Goal: Transaction & Acquisition: Book appointment/travel/reservation

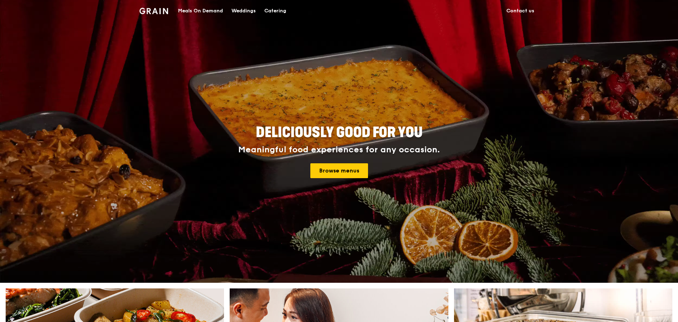
click at [347, 175] on link "Browse menus" at bounding box center [339, 171] width 58 height 15
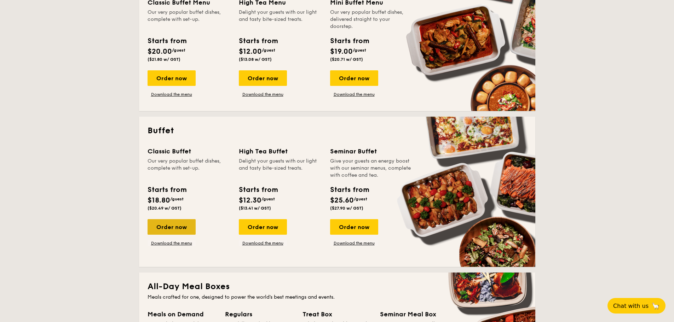
scroll to position [212, 0]
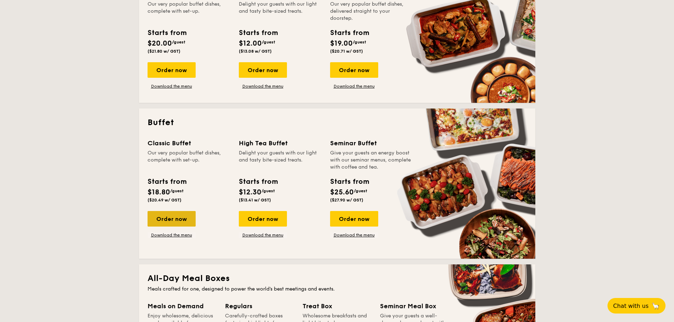
drag, startPoint x: 173, startPoint y: 218, endPoint x: 150, endPoint y: 223, distance: 23.0
click at [173, 218] on div "Order now" at bounding box center [172, 219] width 48 height 16
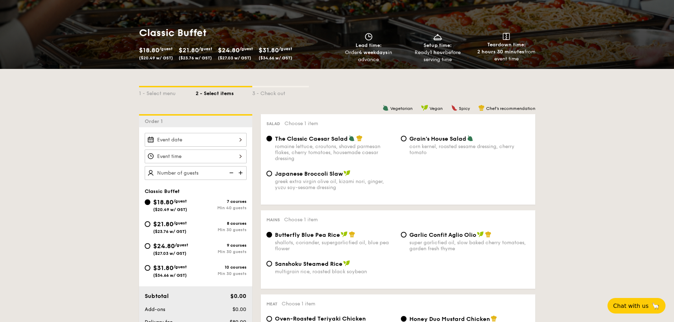
scroll to position [106, 0]
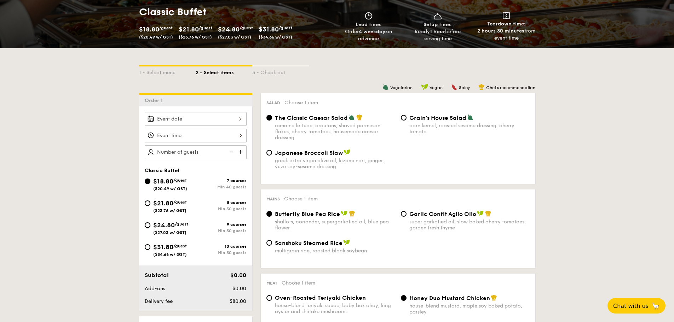
drag, startPoint x: 149, startPoint y: 224, endPoint x: 0, endPoint y: 275, distance: 156.7
click at [149, 224] on input "$24.80 /guest ($27.03 w/ GST) 9 courses Min 30 guests" at bounding box center [148, 226] width 6 height 6
radio input "true"
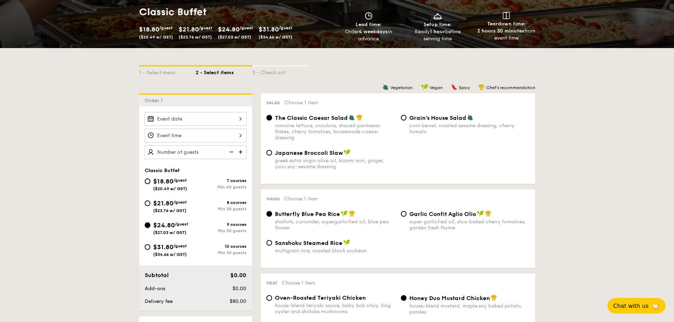
radio input "true"
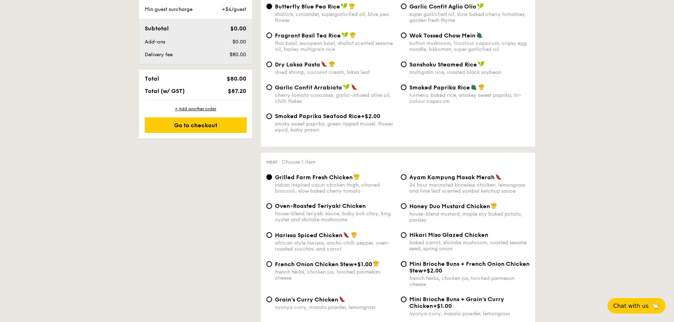
scroll to position [248, 0]
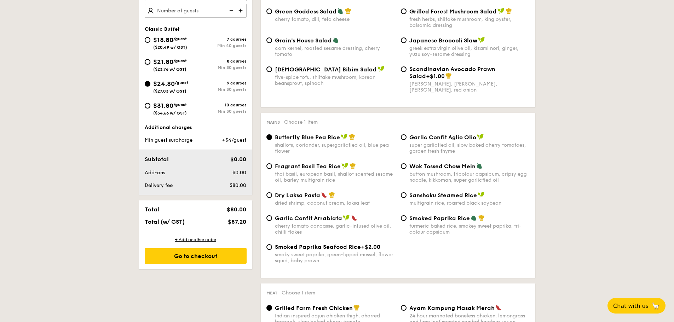
drag, startPoint x: 150, startPoint y: 61, endPoint x: 372, endPoint y: 105, distance: 227.0
click at [150, 61] on input "$21.80 /guest ($23.76 w/ GST) 8 courses Min 30 guests" at bounding box center [148, 62] width 6 height 6
radio input "true"
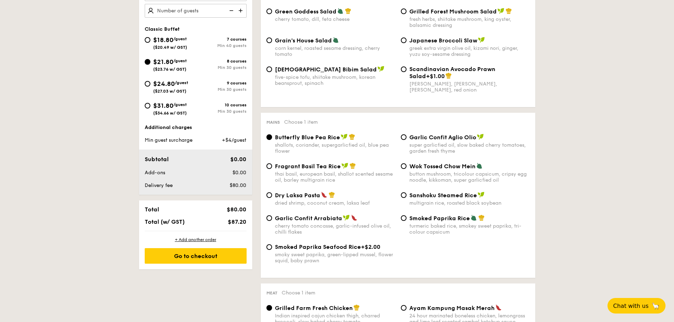
radio input "true"
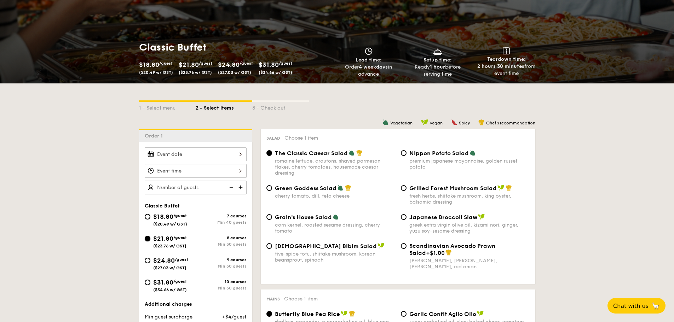
scroll to position [106, 0]
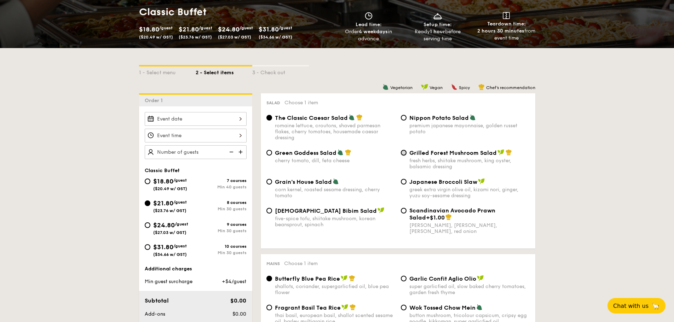
click at [405, 151] on input "Grilled Forest Mushroom Salad fresh herbs, shiitake mushroom, king oyster, bals…" at bounding box center [404, 153] width 6 height 6
radio input "true"
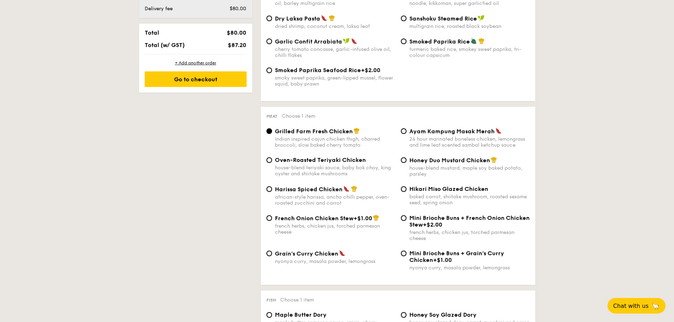
scroll to position [460, 0]
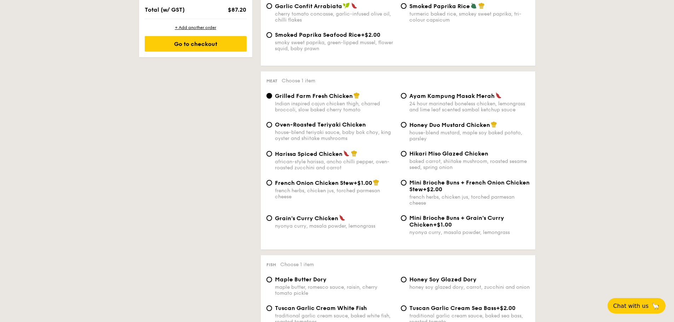
click at [326, 121] on div "Grilled Farm Fresh Chicken Indian inspired cajun chicken thigh, charred broccol…" at bounding box center [398, 106] width 269 height 29
click at [326, 123] on span "Oven-Roasted Teriyaki Chicken" at bounding box center [320, 124] width 91 height 7
click at [272, 123] on input "Oven-Roasted Teriyaki Chicken house-blend teriyaki sauce, baby bok choy, king o…" at bounding box center [269, 125] width 6 height 6
radio input "true"
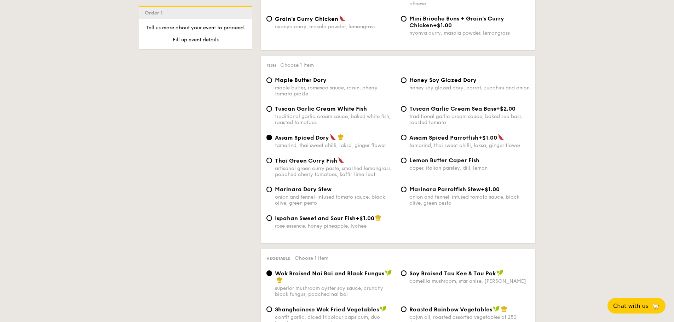
scroll to position [672, 0]
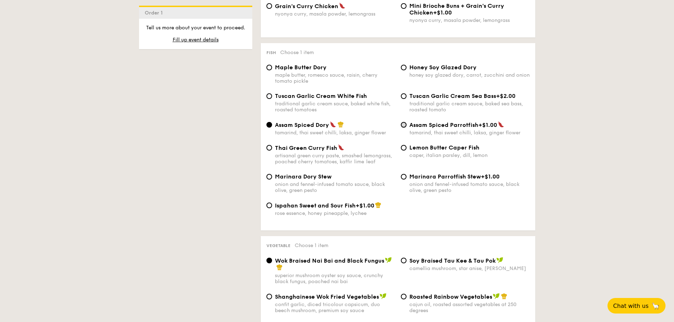
click at [404, 126] on input "Assam Spiced Parrotfish +$1.00 tamarind, thai sweet chilli, laksa, ginger flower" at bounding box center [404, 125] width 6 height 6
radio input "true"
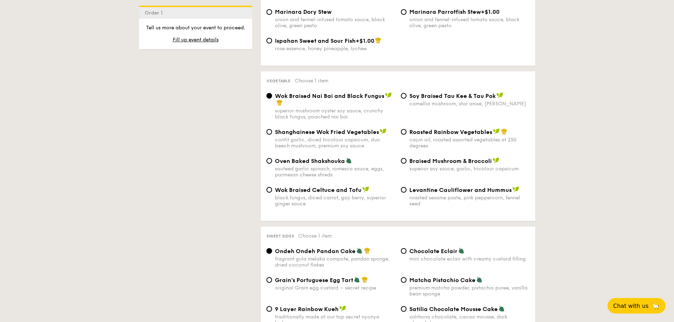
scroll to position [849, 0]
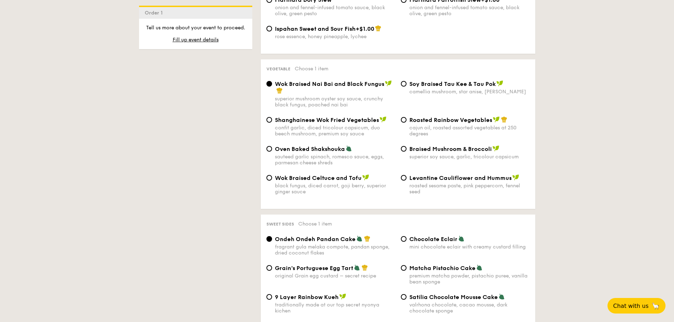
click at [425, 121] on span "Roasted Rainbow Vegetables" at bounding box center [450, 120] width 83 height 7
click at [407, 121] on input "Roasted Rainbow Vegetables cajun oil, roasted assorted vegetables at 250 degrees" at bounding box center [404, 120] width 6 height 6
radio input "true"
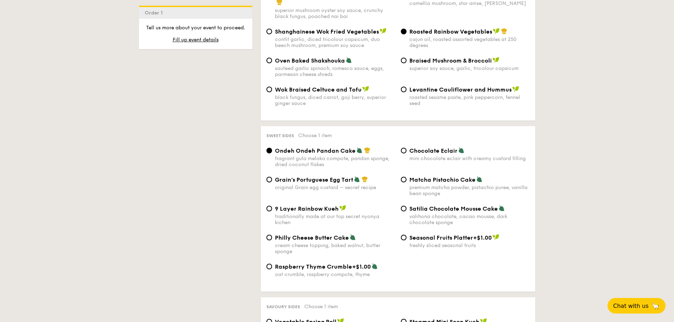
scroll to position [956, 0]
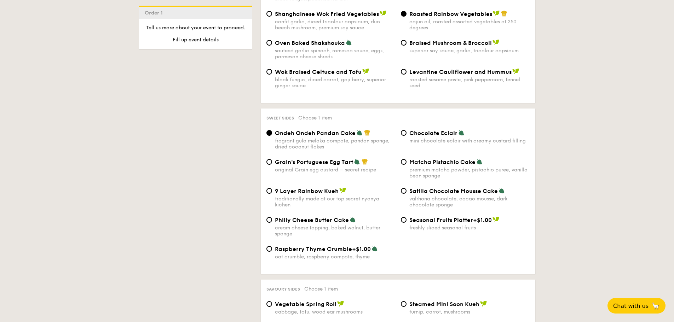
click at [437, 133] on span "Chocolate Eclair" at bounding box center [433, 133] width 48 height 7
click at [407, 133] on input "Chocolate Eclair mini chocolate eclair with creamy custard filling" at bounding box center [404, 133] width 6 height 6
radio input "true"
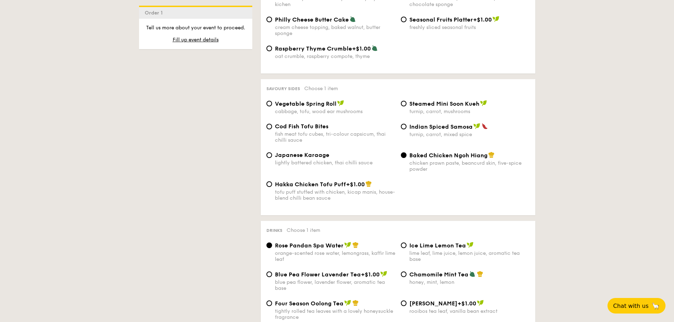
scroll to position [1168, 0]
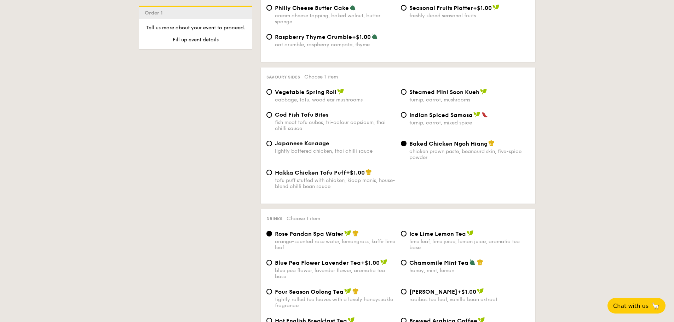
click at [314, 114] on span "Cod Fish Tofu Bites" at bounding box center [301, 114] width 53 height 7
click at [272, 114] on input "Cod Fish Tofu Bites fish meat tofu cubes, tri-colour capsicum, thai chilli sauce" at bounding box center [269, 115] width 6 height 6
radio input "true"
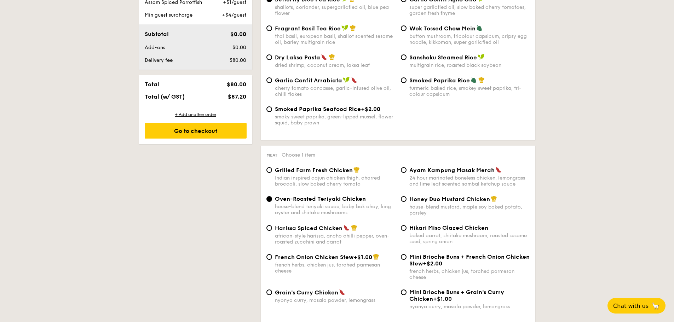
scroll to position [425, 0]
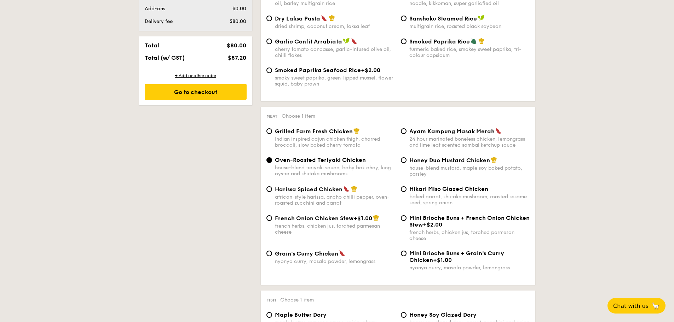
click at [317, 254] on span "Grain's Curry Chicken" at bounding box center [306, 254] width 63 height 7
click at [272, 254] on input "Grain's Curry Chicken nyonya curry, masala powder, lemongrass" at bounding box center [269, 254] width 6 height 6
radio input "true"
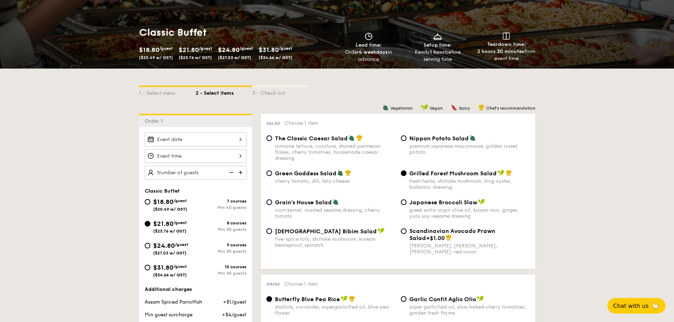
scroll to position [106, 0]
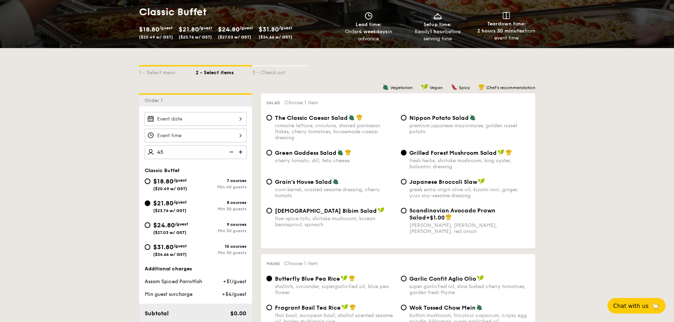
type input "45 guests"
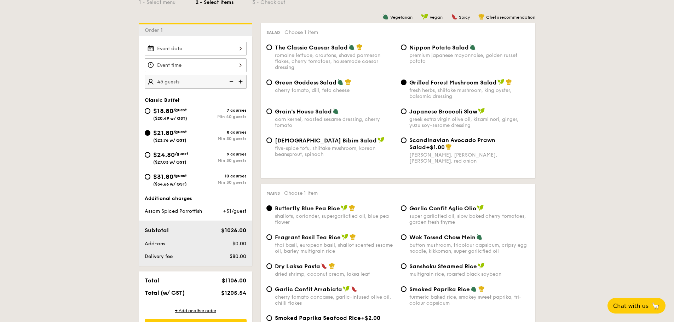
scroll to position [177, 0]
click at [149, 156] on input "$24.80 /guest ($27.03 w/ GST) 9 courses Min 30 guests" at bounding box center [148, 155] width 6 height 6
radio input "true"
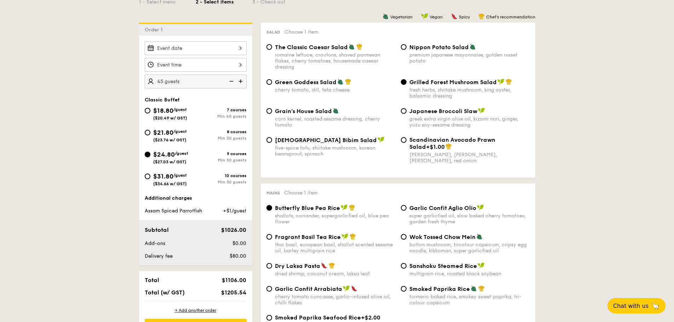
radio input "true"
radio input "false"
radio input "true"
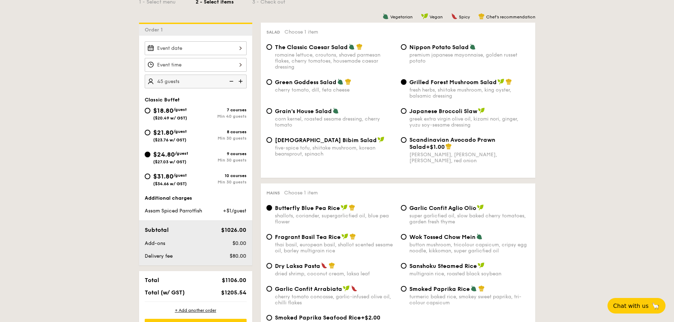
radio input "true"
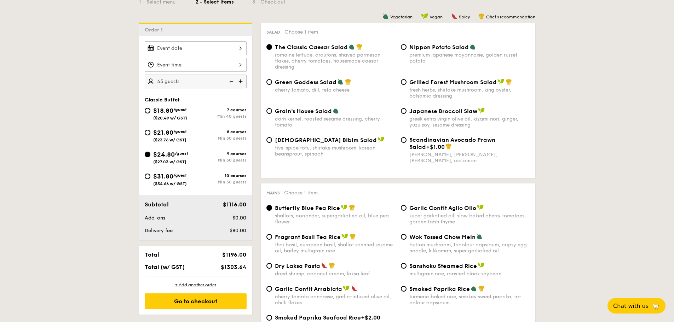
click at [240, 79] on img at bounding box center [241, 81] width 11 height 13
click at [232, 82] on img at bounding box center [230, 81] width 11 height 13
type input "45 guests"
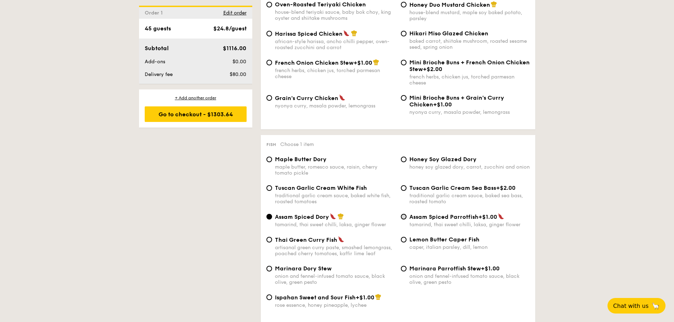
scroll to position [602, 0]
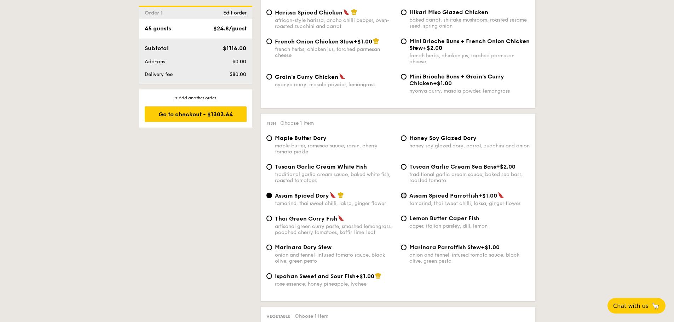
click at [404, 196] on input "Assam Spiced Parrotfish +$1.00 tamarind, thai sweet chilli, laksa, ginger flower" at bounding box center [404, 196] width 6 height 6
radio input "true"
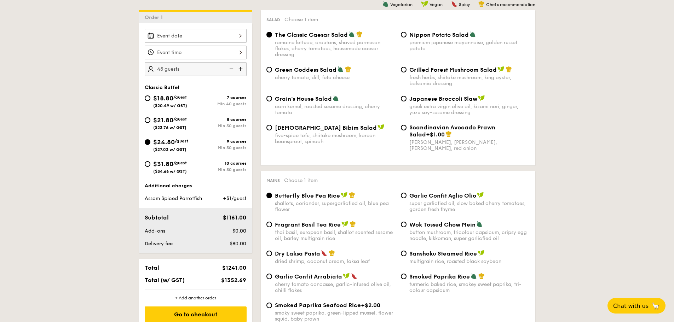
scroll to position [177, 0]
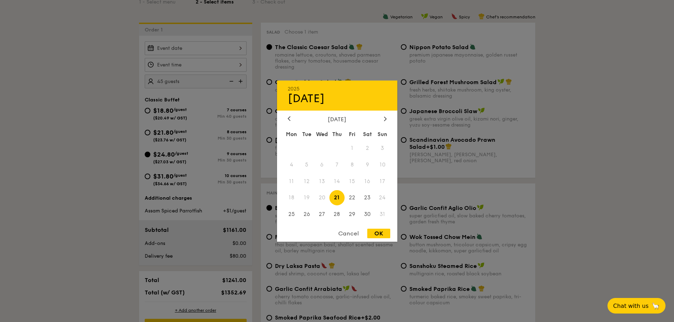
click at [210, 48] on div "2025 Aug 21 August 2025 Mon Tue Wed Thu Fri Sat Sun 1 2 3 4 5 6 7 8 9 10 11 12 …" at bounding box center [196, 48] width 102 height 14
click at [351, 216] on span "29" at bounding box center [352, 214] width 15 height 15
click at [339, 198] on span "21" at bounding box center [336, 197] width 15 height 15
click at [355, 199] on span "22" at bounding box center [352, 197] width 15 height 15
click at [377, 231] on div "OK" at bounding box center [378, 234] width 23 height 10
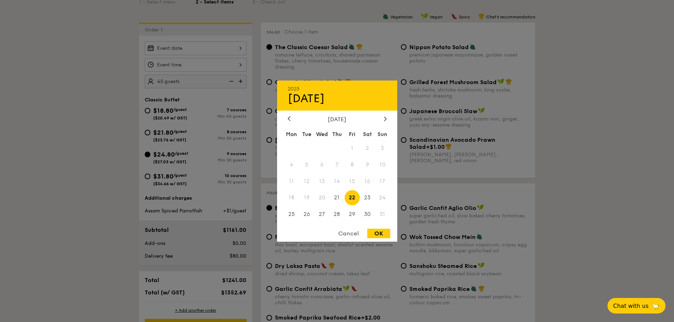
type input "Aug 22, 2025"
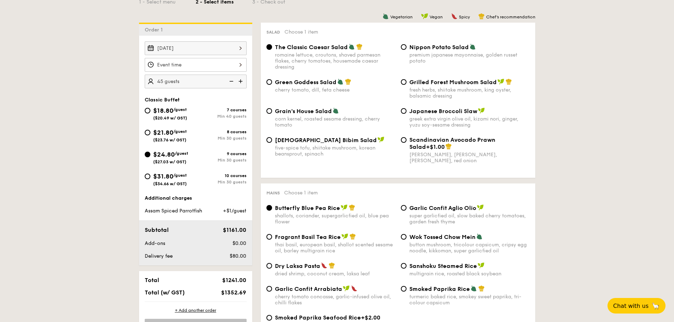
click at [232, 66] on div at bounding box center [196, 65] width 102 height 14
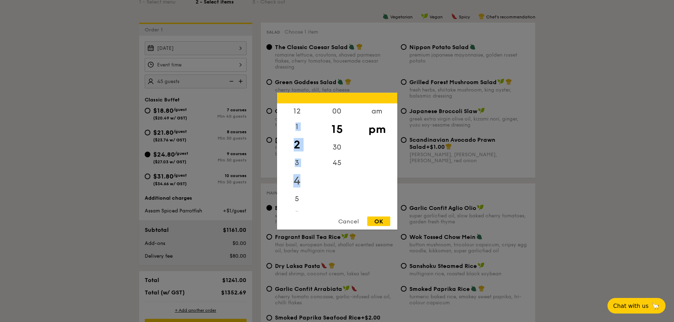
drag, startPoint x: 298, startPoint y: 141, endPoint x: 297, endPoint y: 188, distance: 47.4
click at [297, 188] on div "12 1 2 3 4 5 6 7 8 9 10 11" at bounding box center [297, 157] width 40 height 108
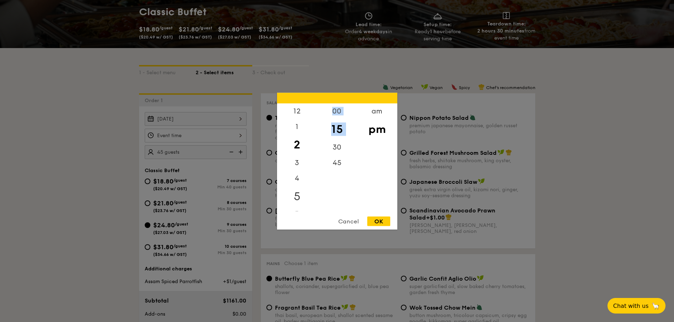
scroll to position [6, 0]
drag, startPoint x: 317, startPoint y: 152, endPoint x: 328, endPoint y: 153, distance: 11.4
click at [312, 203] on div "12 1 2 3 4 5 6 7 8 9 10 11 00 15 30 45 am pm" at bounding box center [337, 157] width 120 height 108
click at [377, 113] on div "am" at bounding box center [377, 113] width 40 height 21
drag, startPoint x: 316, startPoint y: 161, endPoint x: 309, endPoint y: 189, distance: 29.4
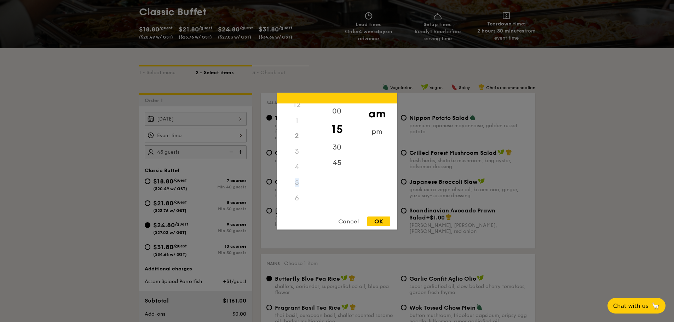
click at [309, 189] on div "12 1 2 3 4 5 6 7 8 9 10 11" at bounding box center [297, 157] width 40 height 108
click at [315, 97] on div at bounding box center [337, 98] width 120 height 11
click at [296, 206] on div "11" at bounding box center [297, 206] width 40 height 21
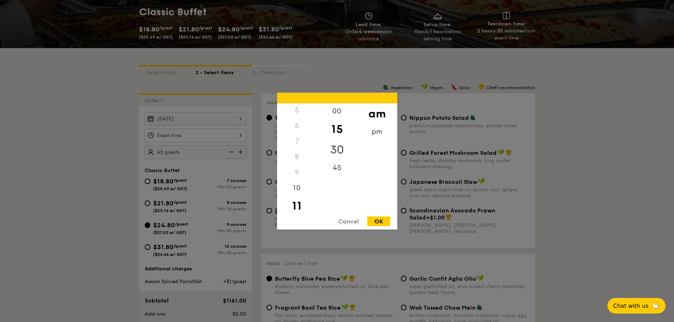
click at [338, 147] on div "30" at bounding box center [337, 149] width 40 height 21
click at [378, 222] on div "OK" at bounding box center [378, 222] width 23 height 10
type input "11:30AM"
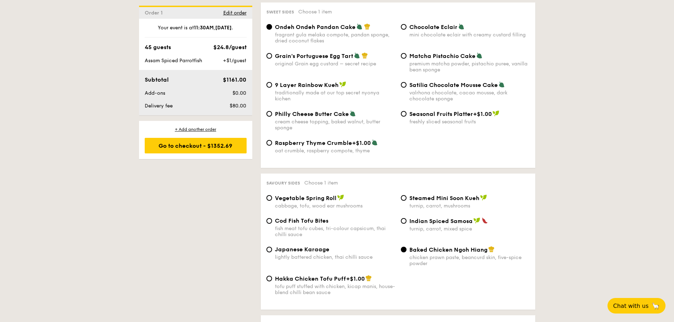
scroll to position [1097, 0]
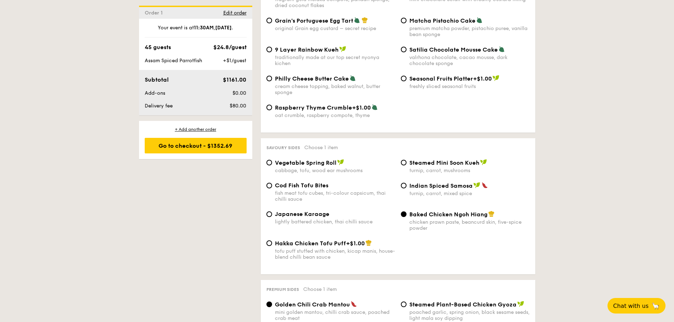
click at [312, 189] on span "Cod Fish Tofu Bites" at bounding box center [301, 185] width 53 height 7
click at [272, 189] on input "Cod Fish Tofu Bites fish meat tofu cubes, tri-colour capsicum, thai chilli sauce" at bounding box center [269, 186] width 6 height 6
radio input "true"
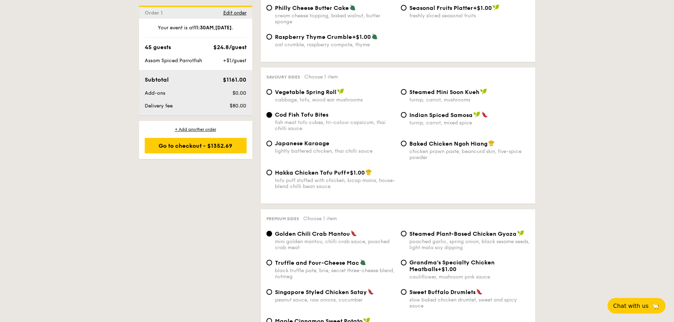
scroll to position [1203, 0]
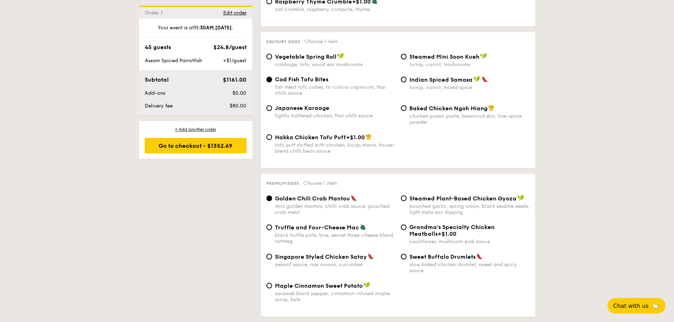
click at [326, 256] on span "Singapore Styled Chicken Satay" at bounding box center [321, 257] width 92 height 7
click at [272, 256] on input "Singapore Styled Chicken Satay peanut sauce, raw onions, cucumber" at bounding box center [269, 257] width 6 height 6
radio input "true"
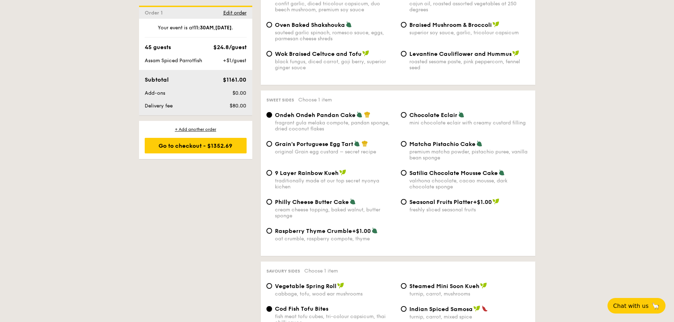
scroll to position [969, 0]
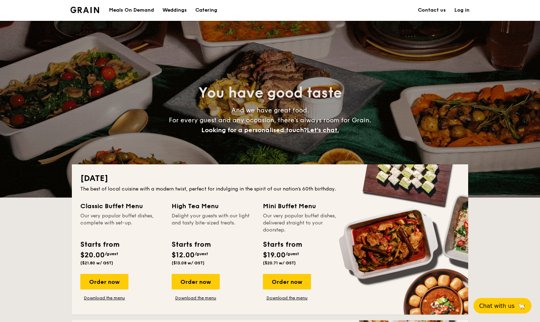
scroll to position [248, 0]
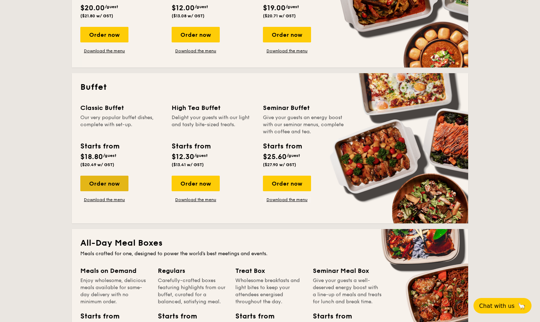
click at [111, 185] on div "Order now" at bounding box center [104, 184] width 48 height 16
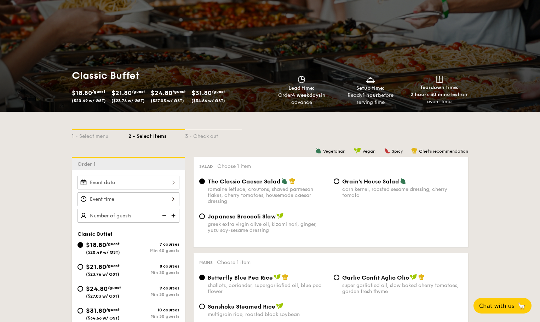
scroll to position [142, 0]
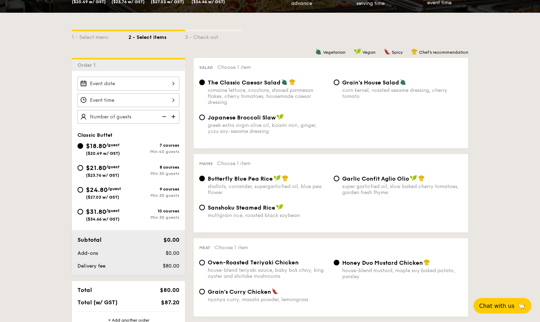
click at [104, 189] on span "$24.80" at bounding box center [97, 190] width 22 height 8
click at [83, 189] on input "$24.80 /guest ($27.03 w/ GST) 9 courses Min 30 guests" at bounding box center [81, 190] width 6 height 6
radio input "true"
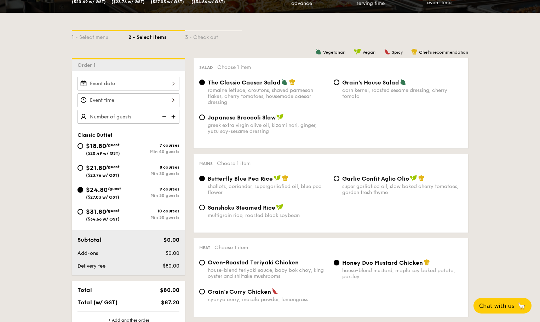
radio input "true"
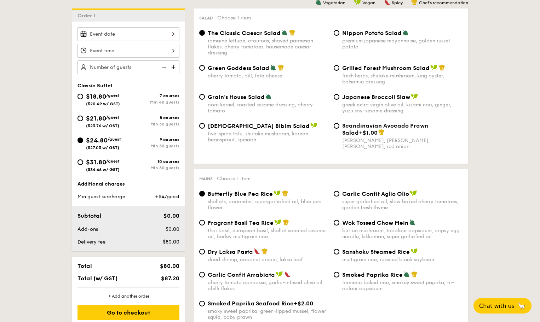
scroll to position [177, 0]
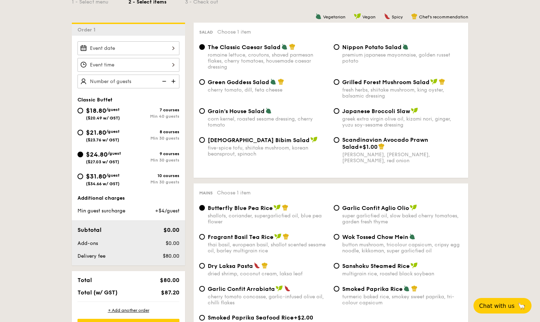
click at [369, 80] on span "Grilled Forest Mushroom Salad" at bounding box center [385, 82] width 87 height 7
click at [339, 80] on input "Grilled Forest Mushroom Salad fresh herbs, shiitake mushroom, king oyster, bals…" at bounding box center [337, 82] width 6 height 6
radio input "true"
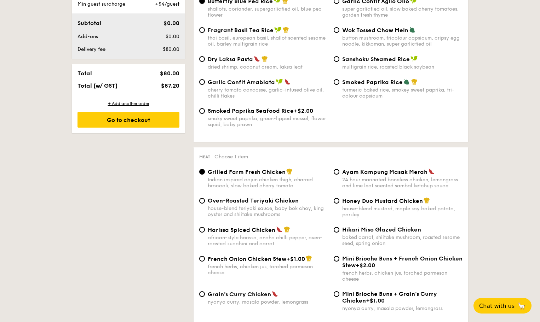
scroll to position [389, 0]
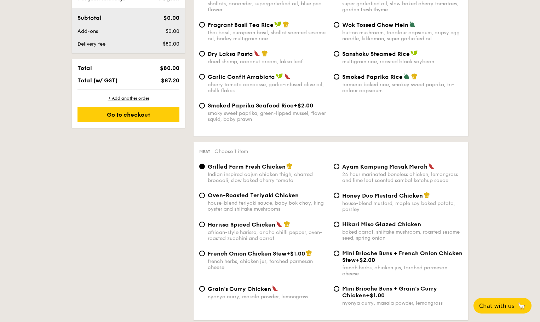
click at [255, 286] on span "Grain's Curry Chicken" at bounding box center [239, 289] width 63 height 7
click at [205, 286] on input "Grain's Curry Chicken nyonya curry, masala powder, lemongrass" at bounding box center [202, 289] width 6 height 6
radio input "true"
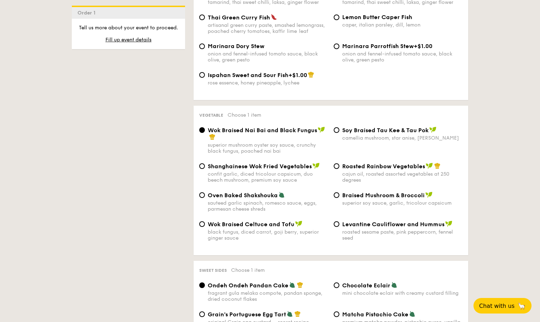
scroll to position [814, 0]
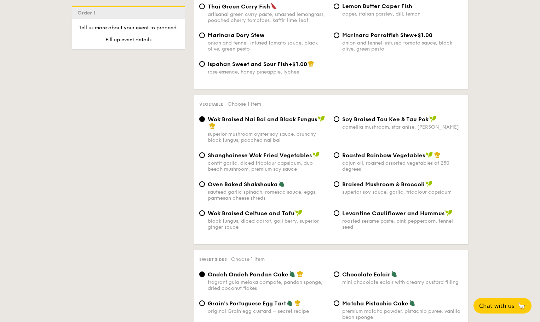
click at [380, 157] on span "Roasted Rainbow Vegetables" at bounding box center [383, 155] width 83 height 7
click at [339, 157] on input "Roasted Rainbow Vegetables cajun oil, roasted assorted vegetables at 250 degrees" at bounding box center [337, 156] width 6 height 6
radio input "true"
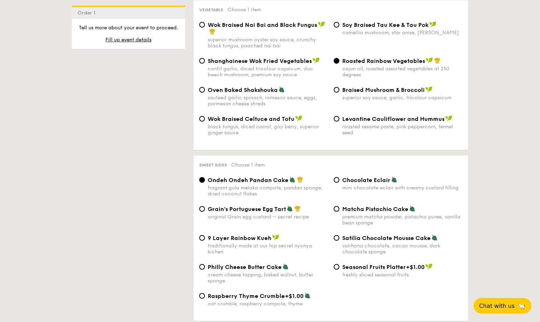
scroll to position [920, 0]
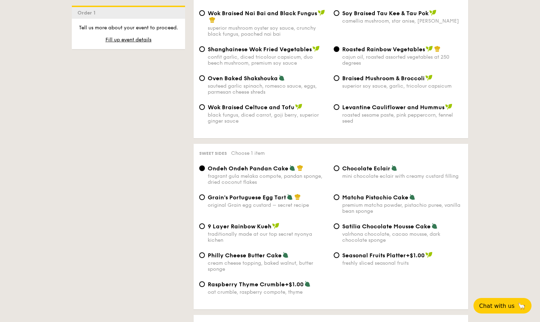
click at [368, 167] on span "Chocolate Eclair" at bounding box center [366, 168] width 48 height 7
click at [339, 167] on input "Chocolate Eclair mini chocolate eclair with creamy custard filling" at bounding box center [337, 169] width 6 height 6
radio input "true"
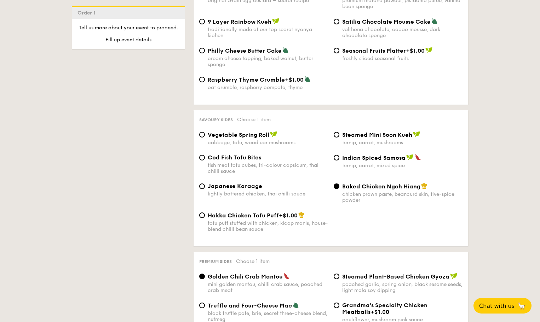
scroll to position [1132, 0]
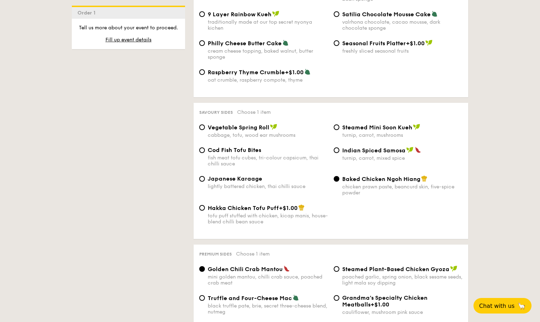
click at [253, 149] on span "Cod Fish Tofu Bites" at bounding box center [234, 150] width 53 height 7
click at [205, 149] on input "Cod Fish Tofu Bites fish meat tofu cubes, tri-colour capsicum, thai chilli sauce" at bounding box center [202, 151] width 6 height 6
radio input "true"
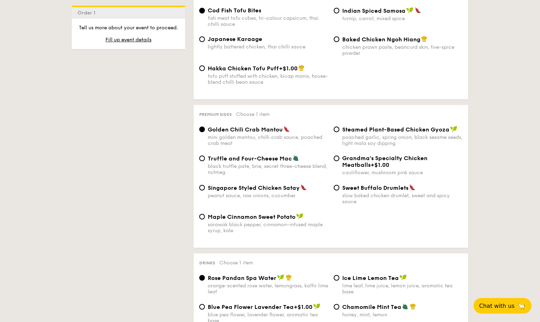
scroll to position [1274, 0]
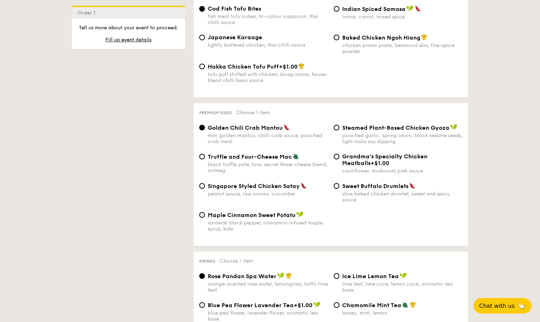
click at [265, 186] on span "Singapore Styled Chicken Satay" at bounding box center [254, 186] width 92 height 7
click at [205, 186] on input "Singapore Styled Chicken Satay peanut sauce, raw onions, cucumber" at bounding box center [202, 186] width 6 height 6
radio input "true"
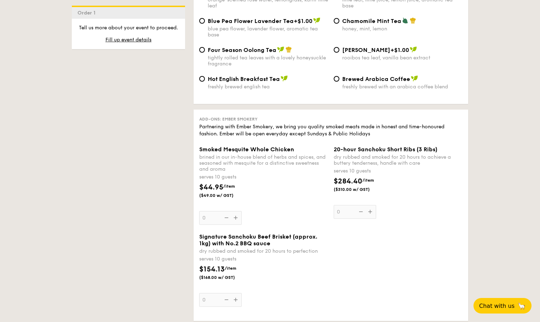
scroll to position [1416, 0]
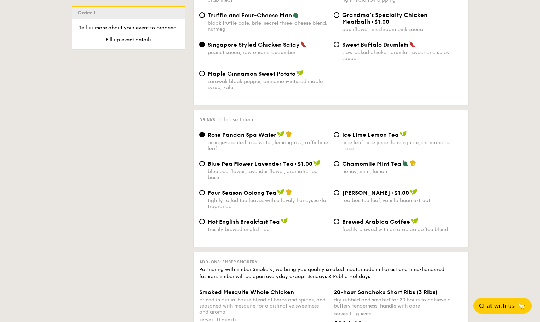
click at [235, 193] on span "Four Season Oolong Tea" at bounding box center [242, 193] width 69 height 7
click at [205, 193] on input "Four Season Oolong Tea tightly rolled tea leaves with a lovely honeysuckle frag…" at bounding box center [202, 193] width 6 height 6
radio input "true"
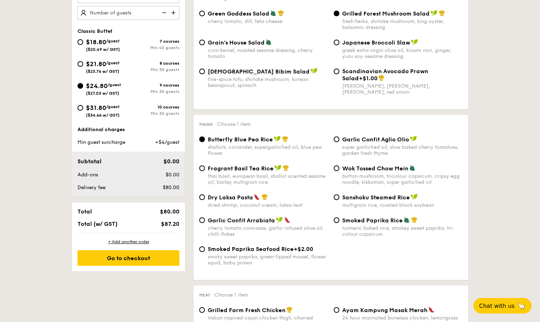
scroll to position [177, 0]
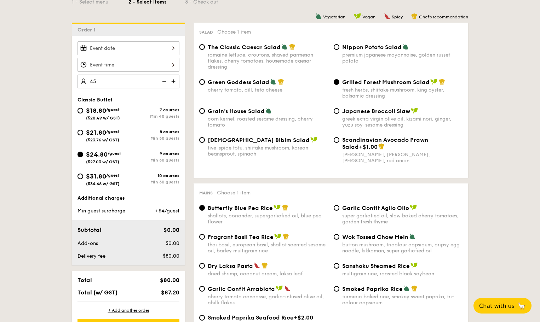
type input "45 guests"
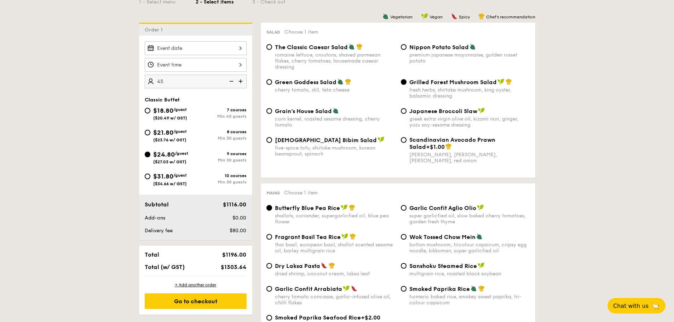
click at [156, 178] on span "$31.80" at bounding box center [163, 177] width 20 height 8
click at [150, 178] on input "$31.80 /guest ($34.66 w/ GST) 10 courses Min 30 guests" at bounding box center [148, 177] width 6 height 6
radio input "true"
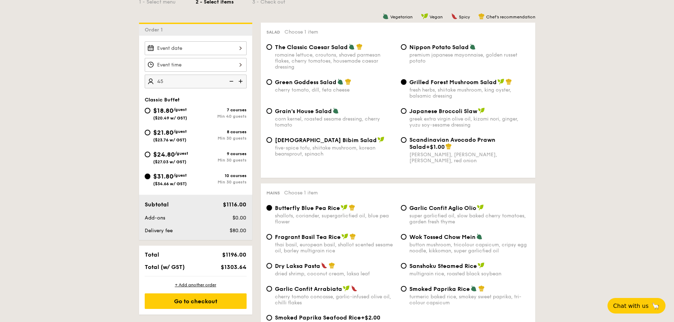
radio input "true"
radio input "false"
radio input "true"
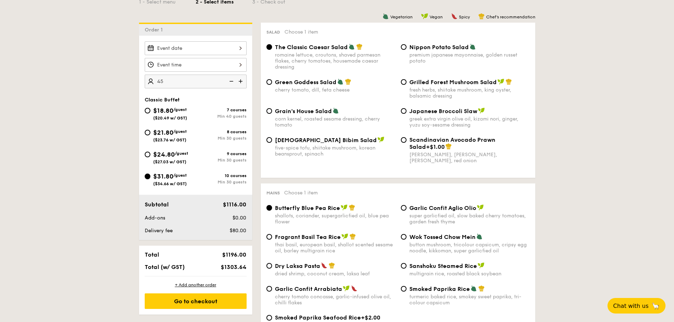
radio input "true"
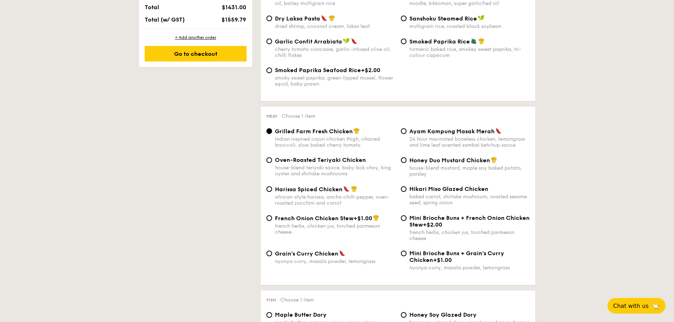
scroll to position [106, 0]
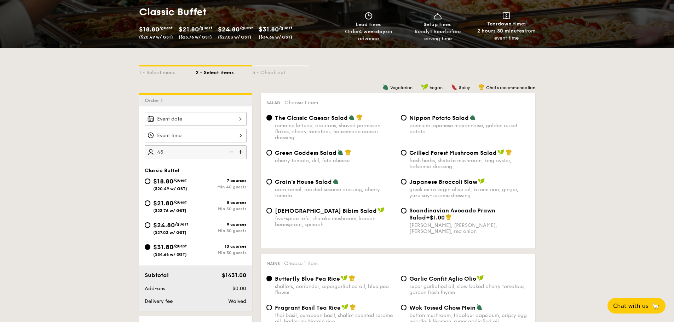
click at [159, 225] on span "$24.80" at bounding box center [164, 226] width 22 height 8
click at [150, 225] on input "$24.80 /guest ($27.03 w/ GST) 9 courses Min 30 guests" at bounding box center [148, 226] width 6 height 6
radio input "true"
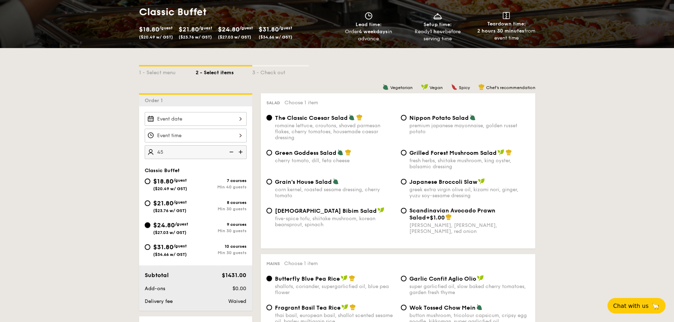
radio input "true"
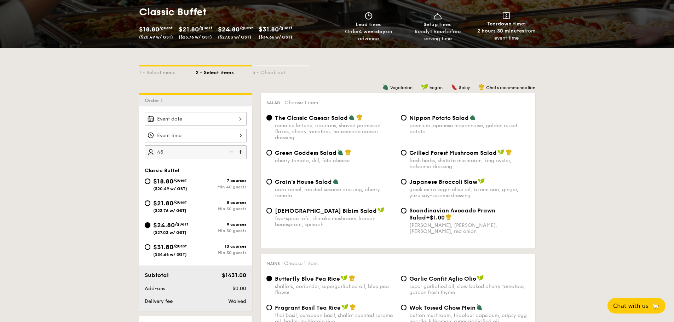
radio input "true"
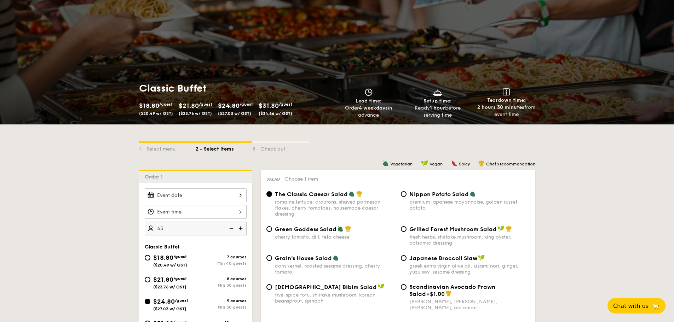
scroll to position [0, 0]
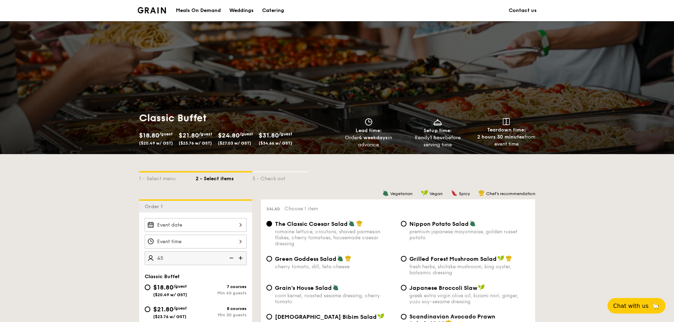
click at [156, 9] on img at bounding box center [152, 10] width 29 height 6
click at [211, 11] on div "Meals On Demand" at bounding box center [198, 10] width 45 height 21
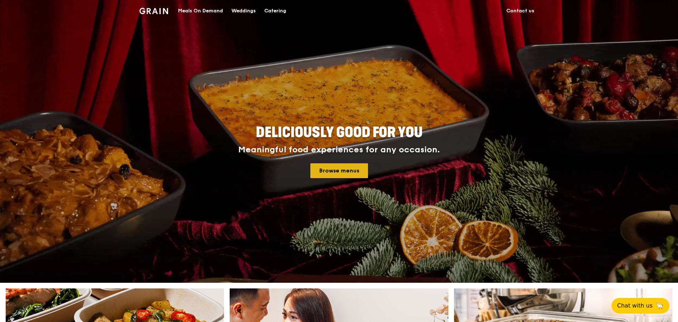
click at [341, 171] on link "Browse menus" at bounding box center [339, 171] width 58 height 15
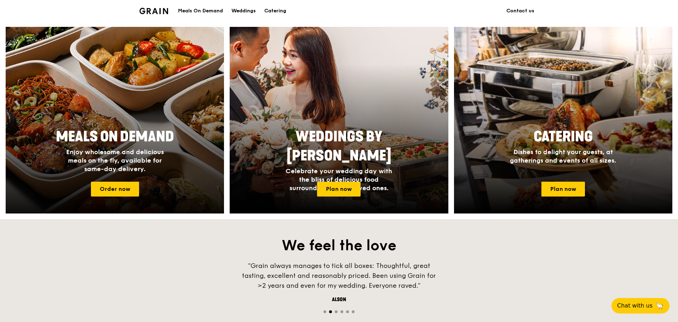
scroll to position [248, 0]
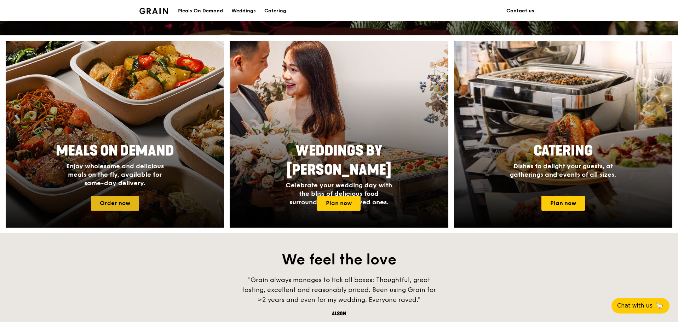
click at [121, 204] on link "Order now" at bounding box center [115, 203] width 48 height 15
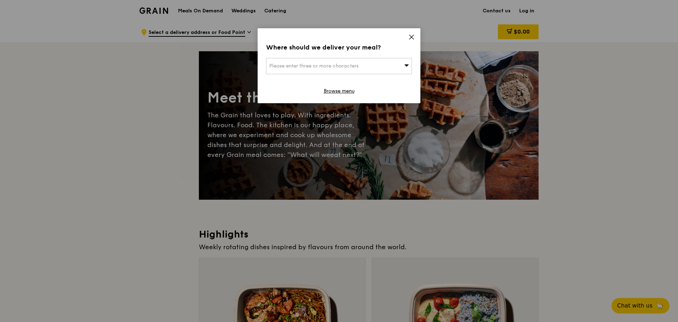
click at [412, 38] on icon at bounding box center [411, 37] width 4 height 4
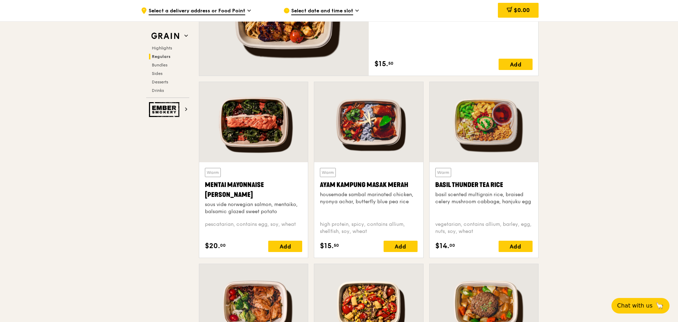
scroll to position [566, 0]
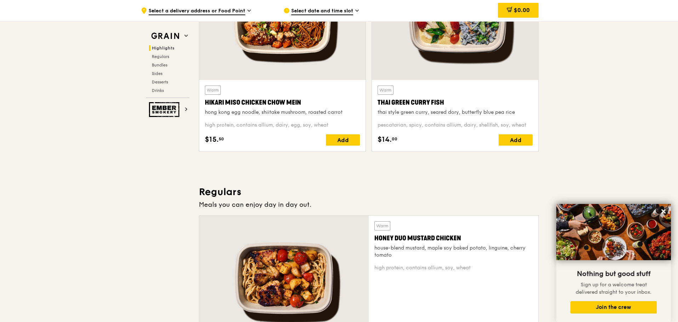
scroll to position [142, 0]
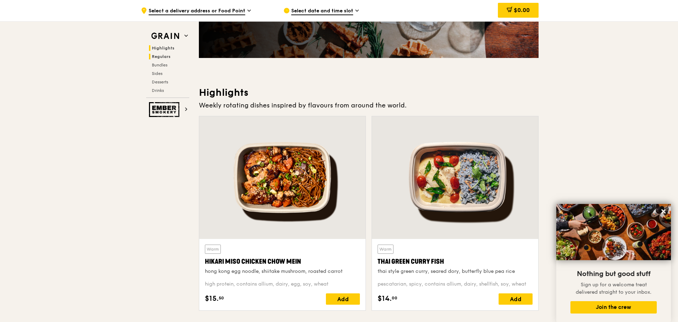
click at [167, 57] on span "Regulars" at bounding box center [161, 56] width 19 height 5
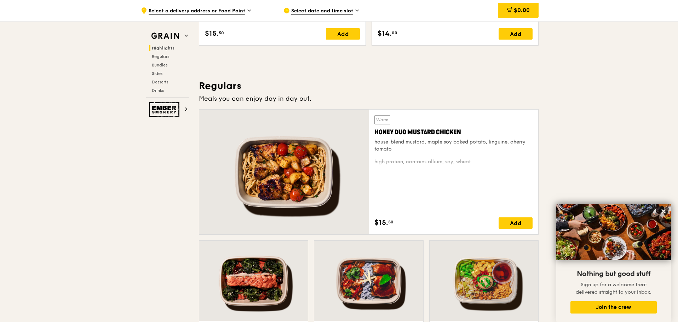
scroll to position [175, 0]
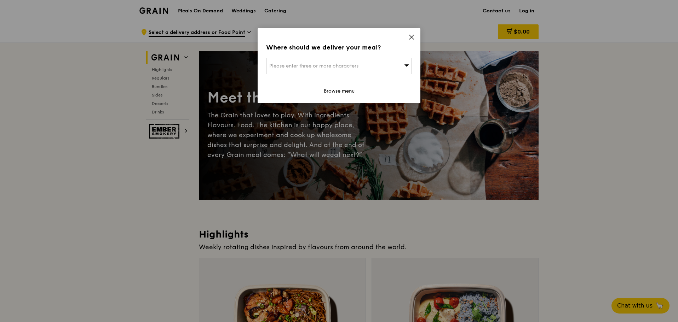
click at [411, 37] on icon at bounding box center [411, 37] width 4 height 4
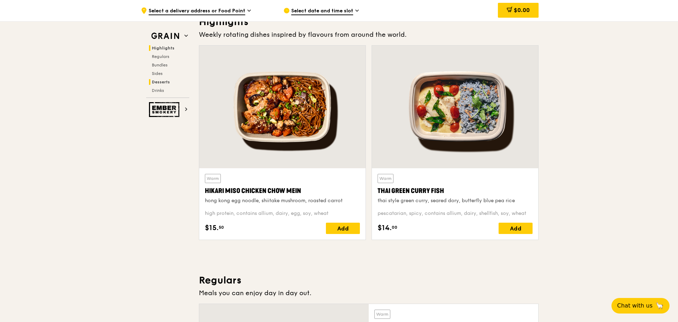
click at [166, 82] on span "Desserts" at bounding box center [161, 82] width 18 height 5
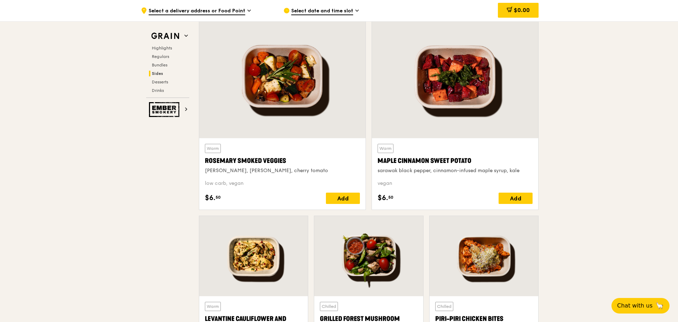
scroll to position [1702, 0]
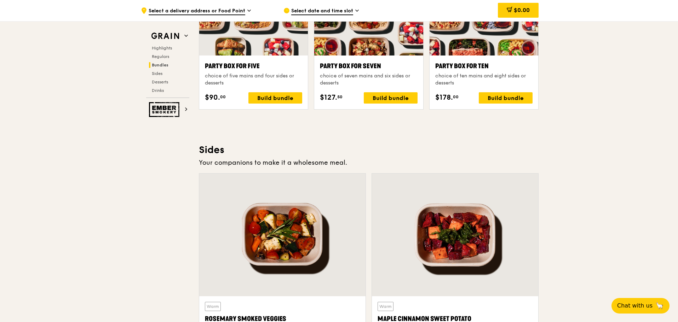
scroll to position [1206, 0]
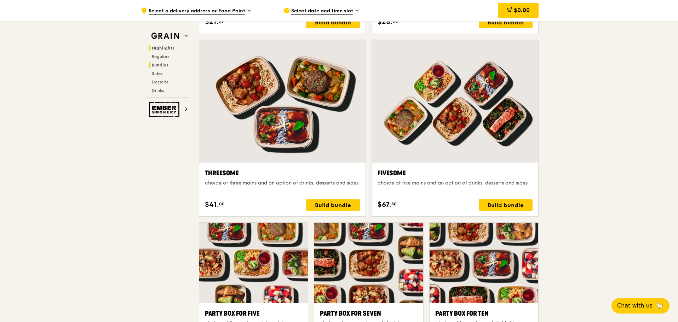
click at [164, 49] on span "Highlights" at bounding box center [163, 48] width 23 height 5
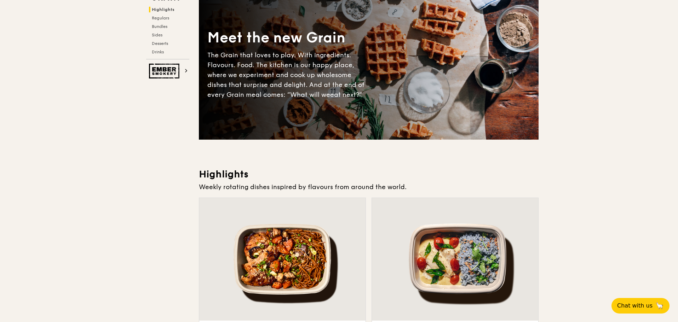
scroll to position [0, 0]
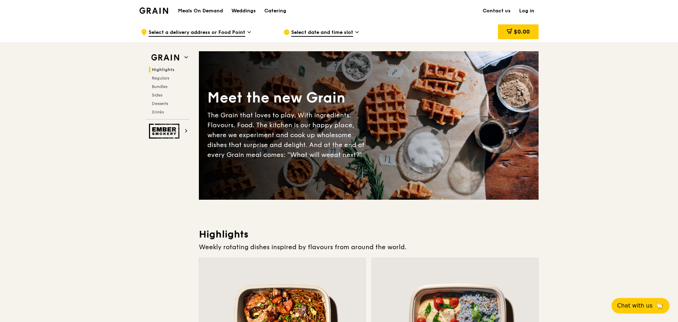
click at [154, 12] on img at bounding box center [153, 10] width 29 height 6
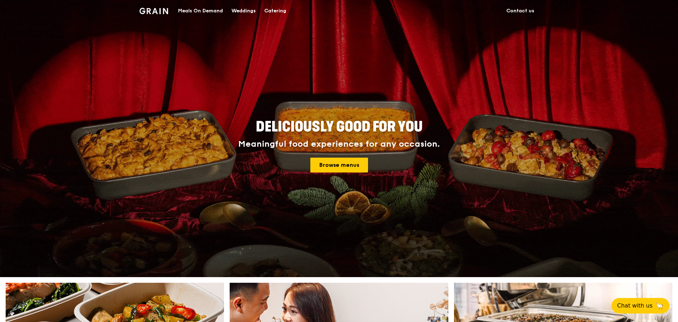
scroll to position [319, 0]
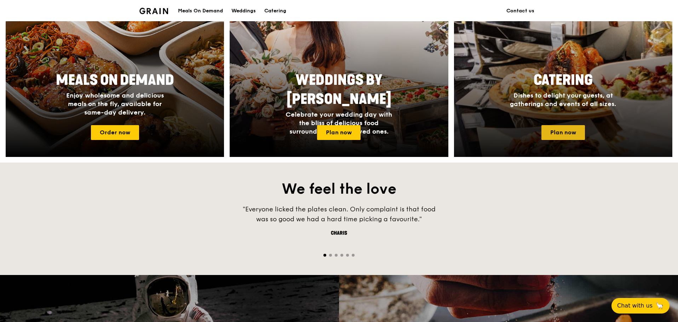
click at [575, 135] on link "Plan now" at bounding box center [563, 132] width 44 height 15
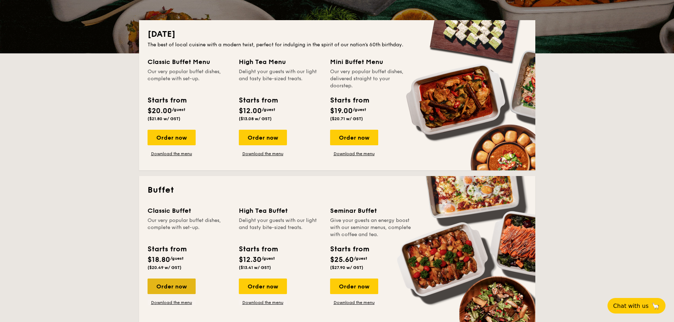
scroll to position [177, 0]
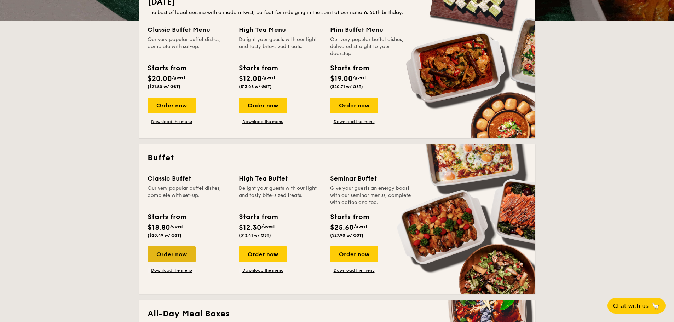
click at [171, 254] on div "Order now" at bounding box center [172, 255] width 48 height 16
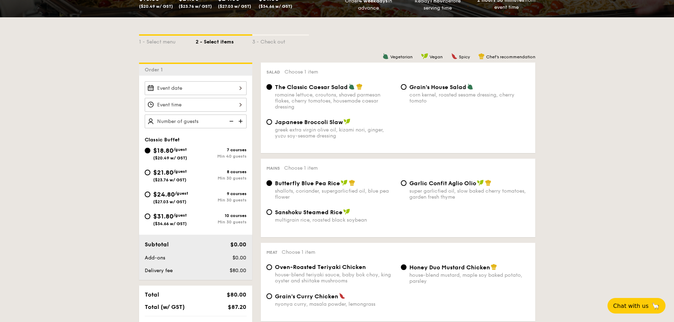
scroll to position [177, 0]
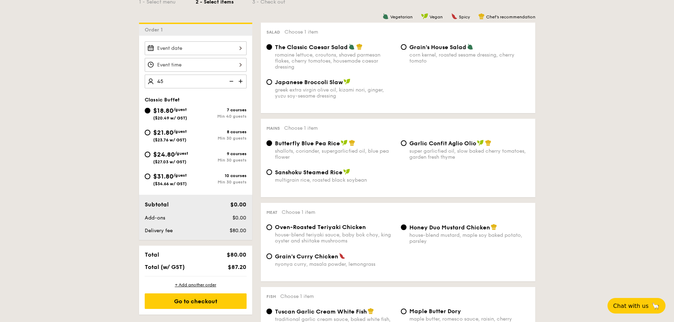
type input "45 guests"
click at [165, 150] on div "$24.80 /guest ($27.03 w/ GST)" at bounding box center [170, 157] width 35 height 15
click at [150, 152] on input "$24.80 /guest ($27.03 w/ GST) 9 courses Min 30 guests" at bounding box center [148, 155] width 6 height 6
radio input "true"
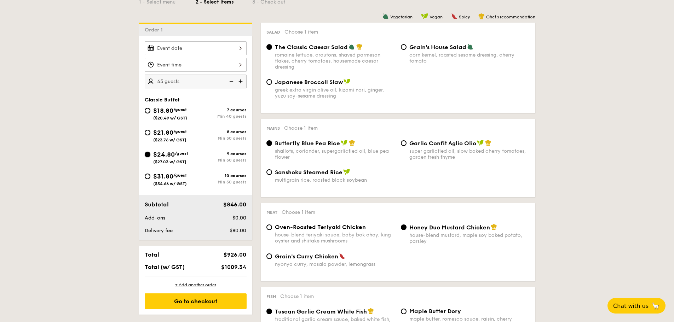
radio input "true"
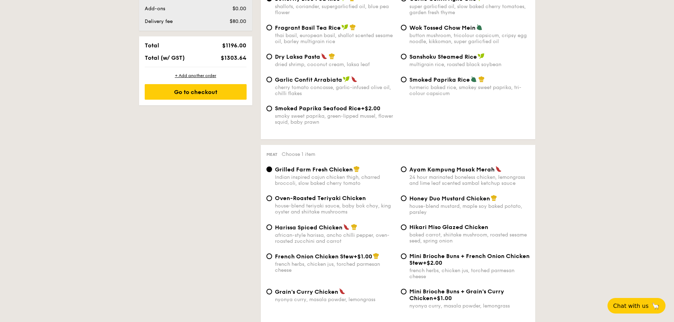
scroll to position [389, 0]
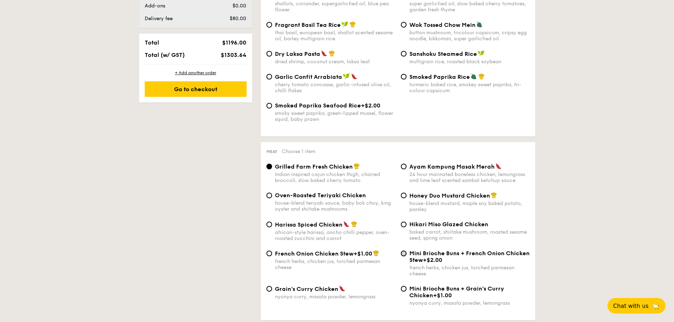
click at [402, 253] on input "Mini Brioche Buns + French Onion Chicken Stew +$2.00 french herbs, chicken jus,…" at bounding box center [404, 254] width 6 height 6
radio input "true"
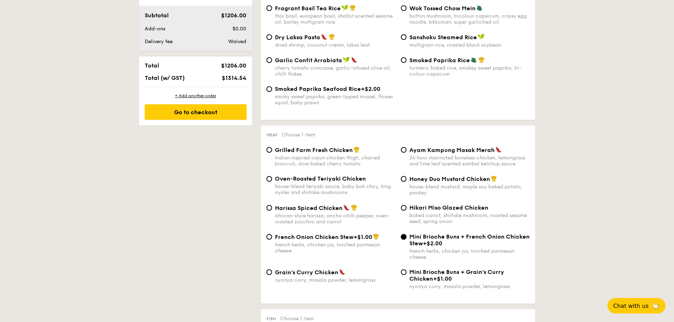
scroll to position [394, 0]
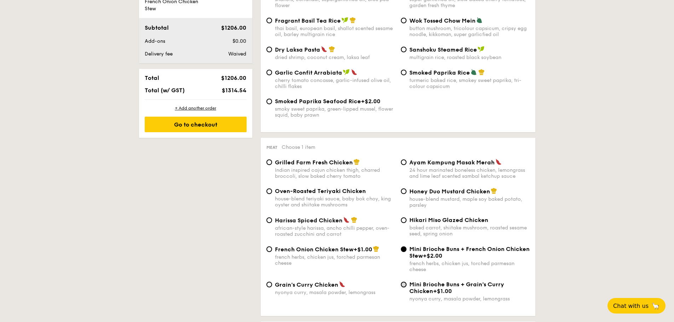
click at [404, 284] on input "Mini Brioche Buns + Grain's [PERSON_NAME] Chicken +$1.00 nyonya [PERSON_NAME], …" at bounding box center [404, 285] width 6 height 6
radio input "true"
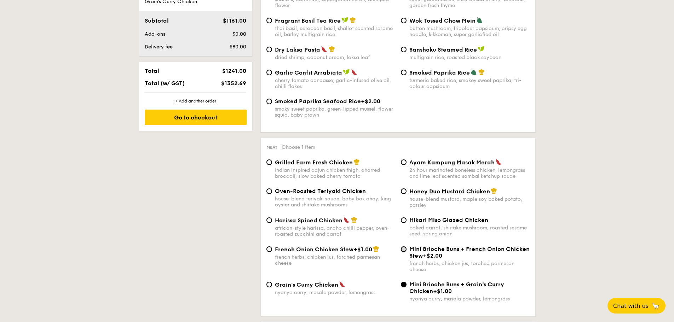
click at [404, 248] on input "Mini Brioche Buns + French Onion Chicken Stew +$2.00 french herbs, chicken jus,…" at bounding box center [404, 250] width 6 height 6
radio input "true"
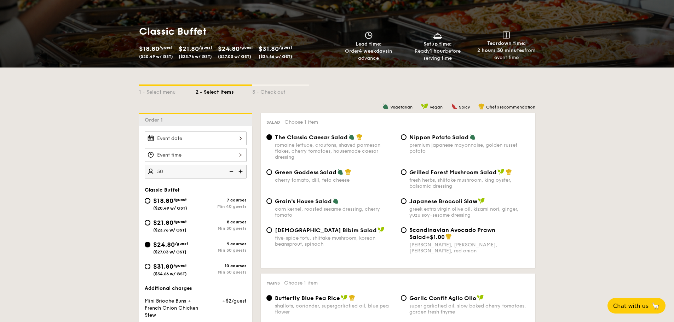
scroll to position [84, 0]
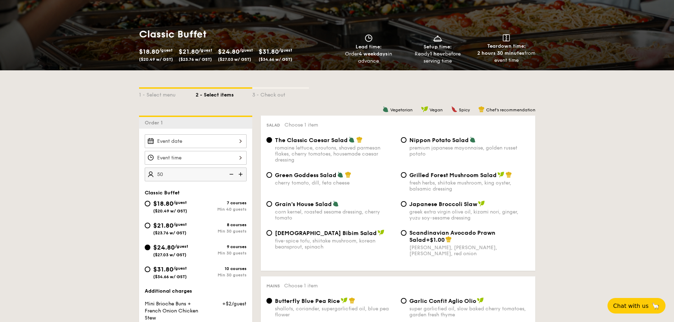
click at [167, 173] on input "50" at bounding box center [196, 175] width 102 height 14
drag, startPoint x: 167, startPoint y: 173, endPoint x: 150, endPoint y: 172, distance: 16.3
click at [150, 172] on input "50" at bounding box center [196, 175] width 102 height 14
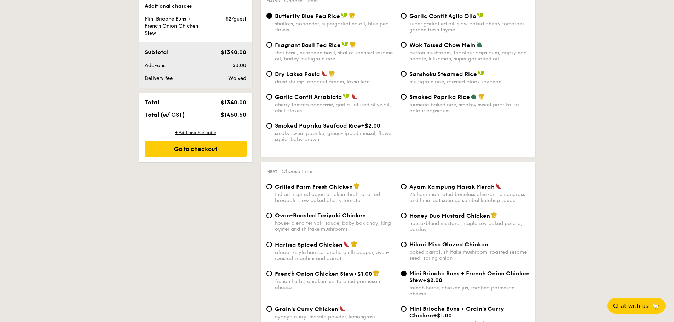
scroll to position [402, 0]
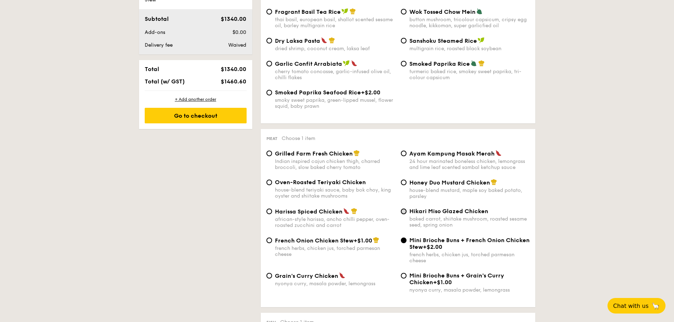
type input "50 guests"
click at [403, 213] on input "Hikari Miso Glazed Chicken baked carrot, shiitake mushroom, roasted sesame seed…" at bounding box center [404, 212] width 6 height 6
radio input "true"
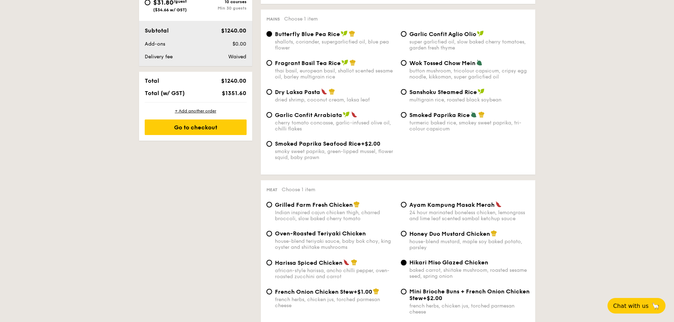
scroll to position [398, 0]
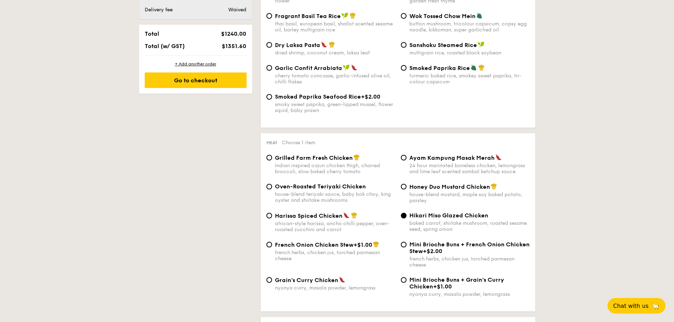
click at [432, 280] on span "Mini Brioche Buns + Grain's Curry Chicken" at bounding box center [456, 283] width 95 height 13
click at [407, 280] on input "Mini Brioche Buns + Grain's [PERSON_NAME] Chicken +$1.00 nyonya [PERSON_NAME], …" at bounding box center [404, 280] width 6 height 6
radio input "true"
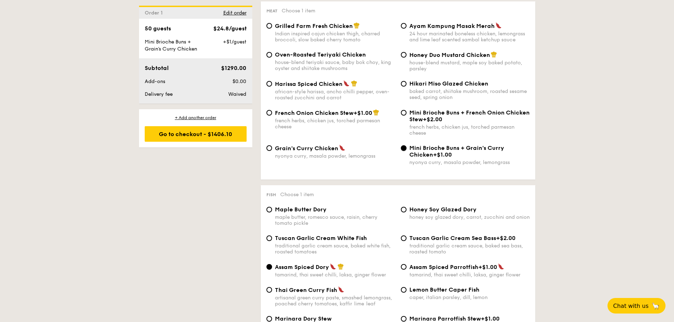
scroll to position [501, 0]
